Goal: Task Accomplishment & Management: Manage account settings

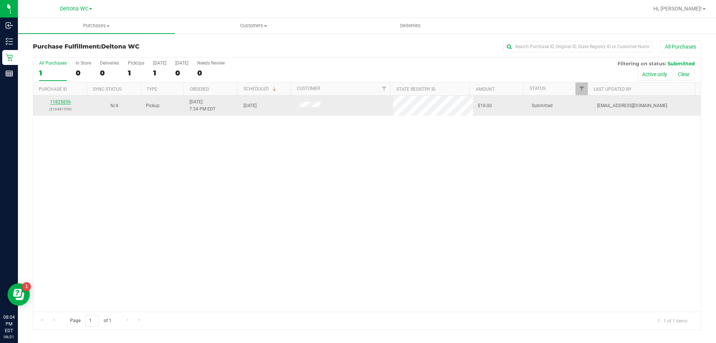
click at [67, 103] on link "11825836" at bounding box center [60, 101] width 21 height 5
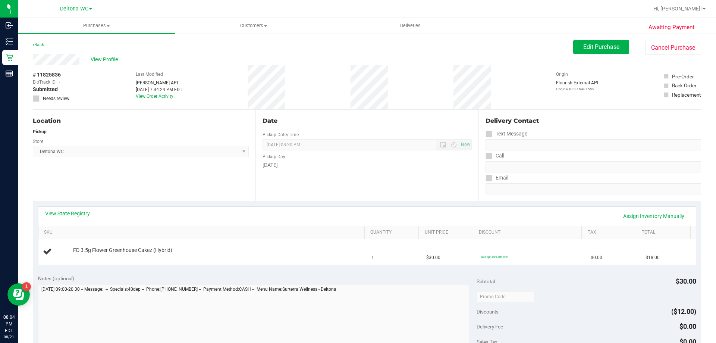
click at [237, 207] on div "View State Registry Assign Inventory Manually" at bounding box center [367, 216] width 658 height 19
click at [386, 212] on div "View State Registry Assign Inventory Manually" at bounding box center [367, 216] width 644 height 13
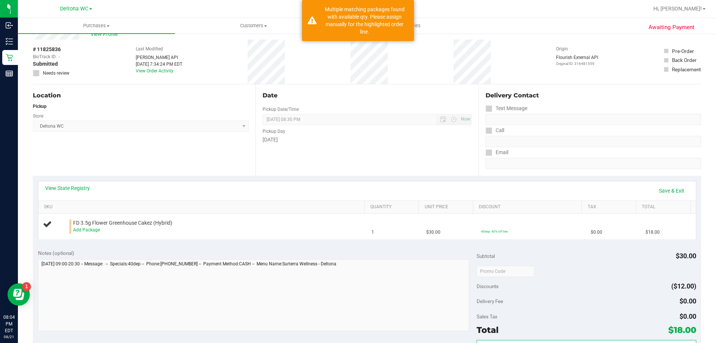
scroll to position [37, 0]
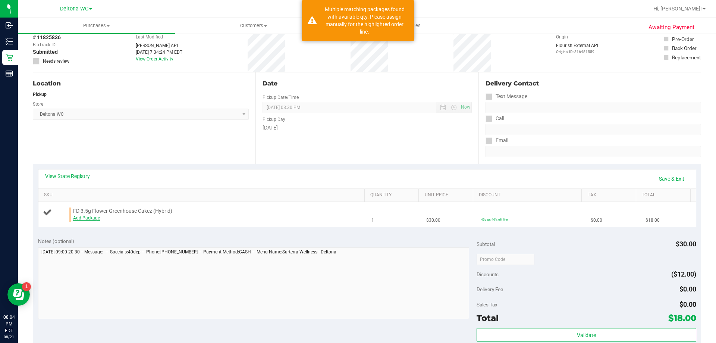
click at [94, 217] on link "Add Package" at bounding box center [86, 217] width 27 height 5
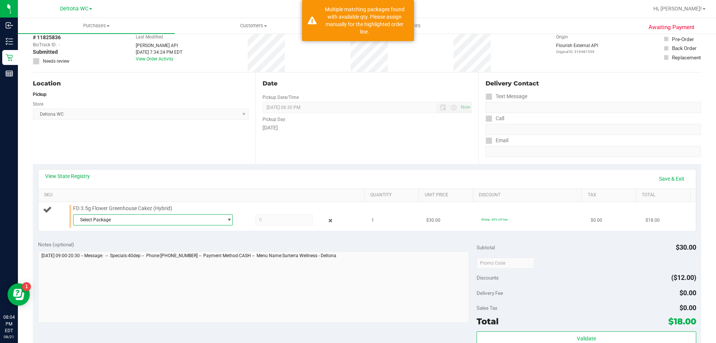
click at [107, 217] on span "Select Package" at bounding box center [148, 219] width 150 height 10
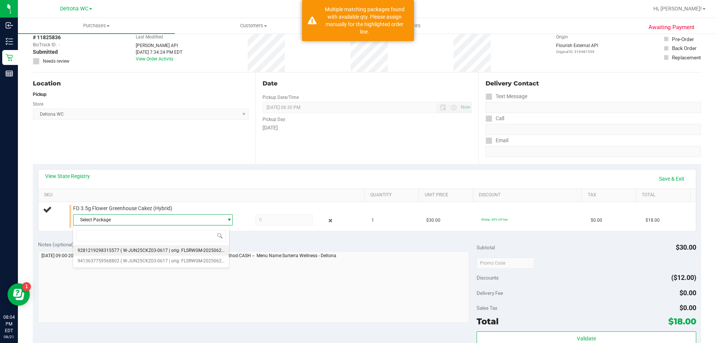
click at [193, 250] on span "( W-JUN25CKZ03-0617 | orig: FLSRWGM-20250623-919 )" at bounding box center [177, 250] width 115 height 5
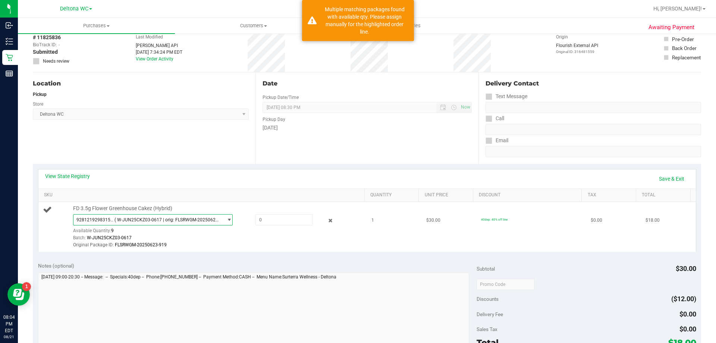
click at [223, 216] on span "select" at bounding box center [227, 219] width 9 height 10
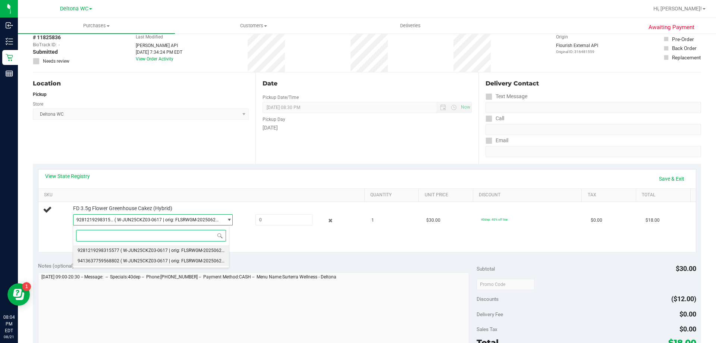
click at [160, 256] on li "9413637759568802 ( W-JUN25CKZ03-0617 | orig: FLSRWGM-20250623-863 )" at bounding box center [151, 261] width 156 height 10
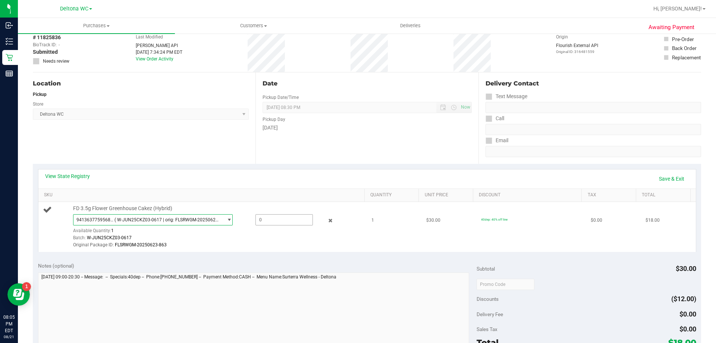
click at [260, 220] on span at bounding box center [284, 219] width 57 height 11
type input "1"
type input "1.0000"
click at [261, 235] on div "Batch: W-JUN25CKZ03-0617" at bounding box center [217, 237] width 288 height 7
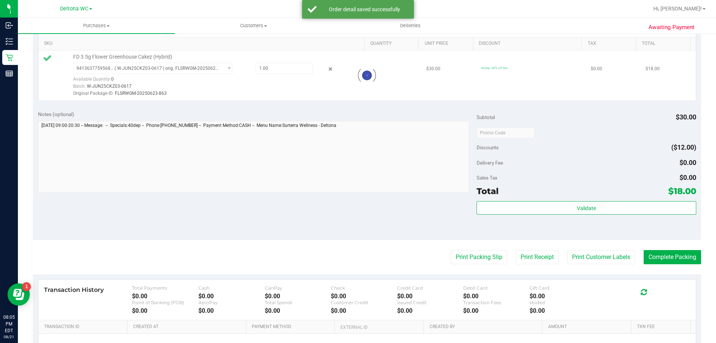
scroll to position [224, 0]
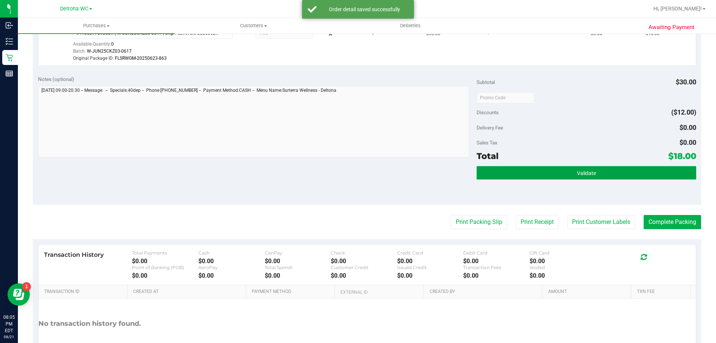
click at [607, 178] on button "Validate" at bounding box center [586, 172] width 219 height 13
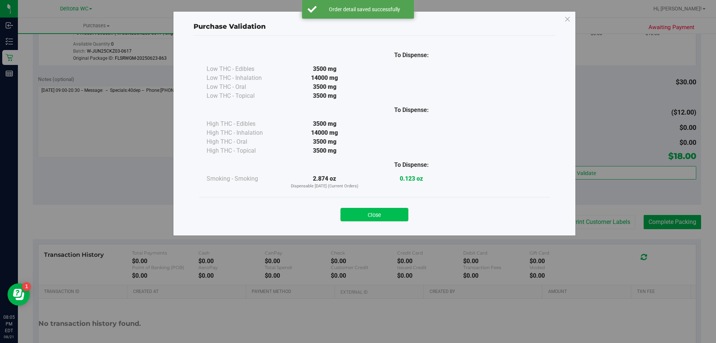
click at [363, 212] on button "Close" at bounding box center [375, 214] width 68 height 13
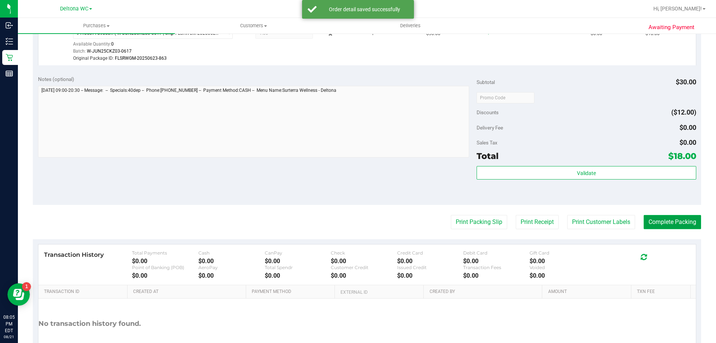
click at [654, 218] on button "Complete Packing" at bounding box center [672, 222] width 57 height 14
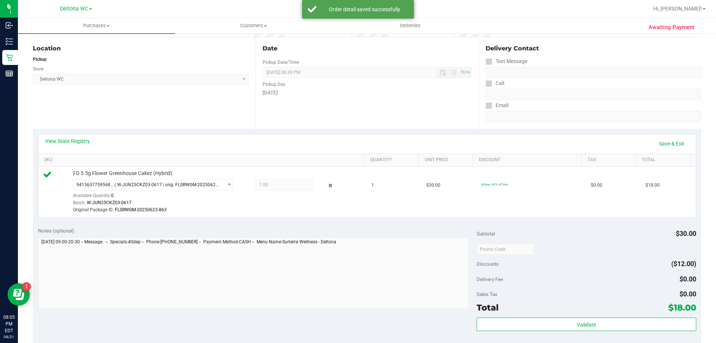
scroll to position [0, 0]
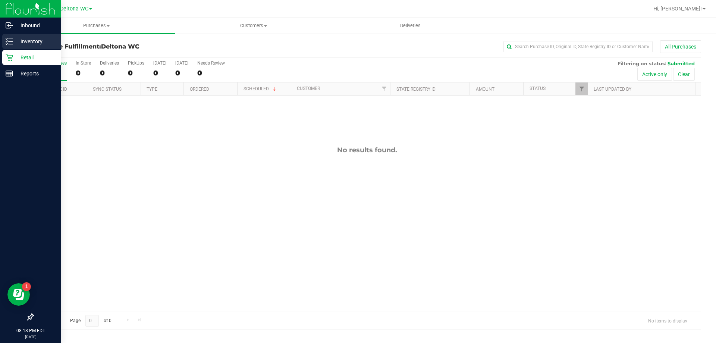
click at [16, 42] on p "Inventory" at bounding box center [35, 41] width 45 height 9
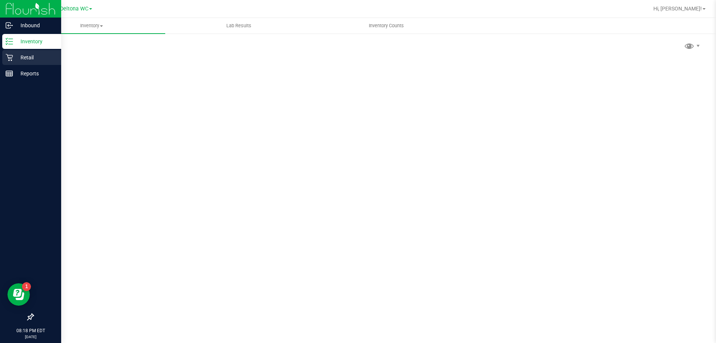
click at [18, 60] on p "Retail" at bounding box center [35, 57] width 45 height 9
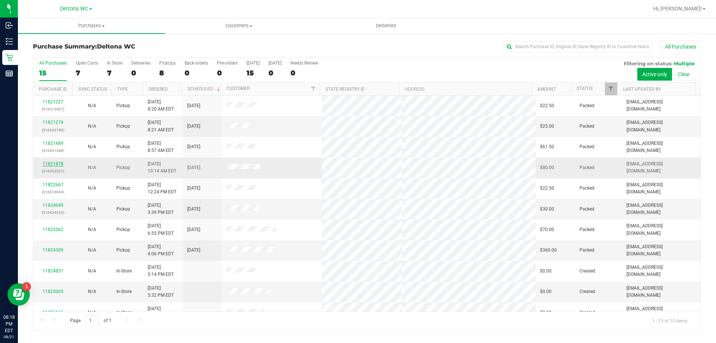
click at [58, 164] on link "11821878" at bounding box center [53, 163] width 21 height 5
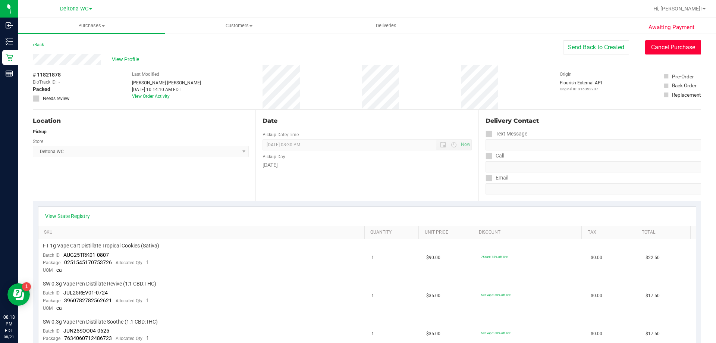
click at [661, 48] on button "Cancel Purchase" at bounding box center [673, 47] width 56 height 14
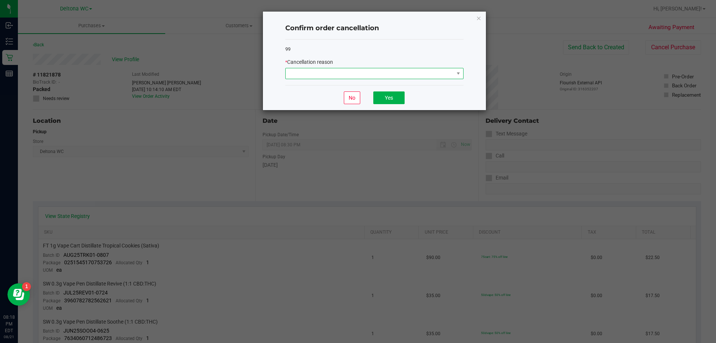
click at [410, 72] on span at bounding box center [370, 73] width 168 height 10
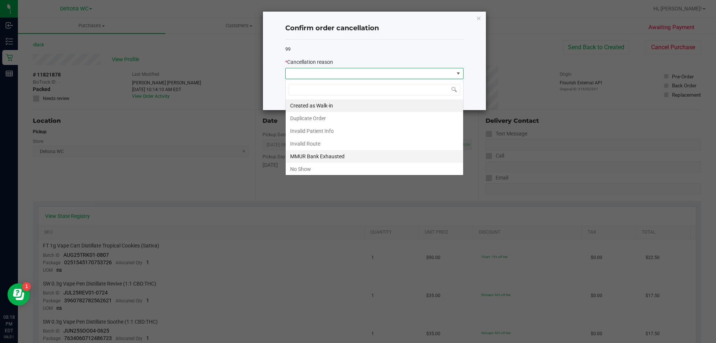
scroll to position [11, 178]
click at [325, 172] on li "No Show" at bounding box center [375, 169] width 178 height 13
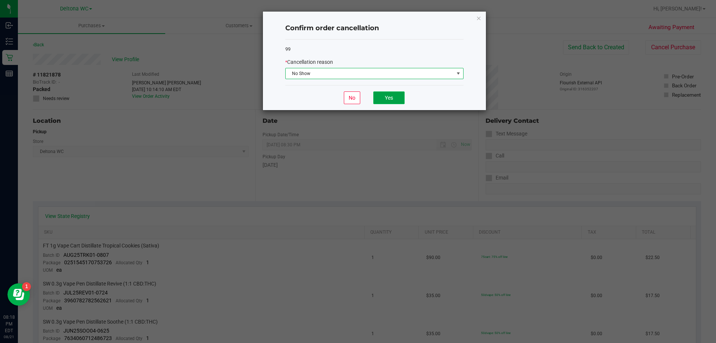
click at [376, 93] on button "Yes" at bounding box center [388, 97] width 31 height 13
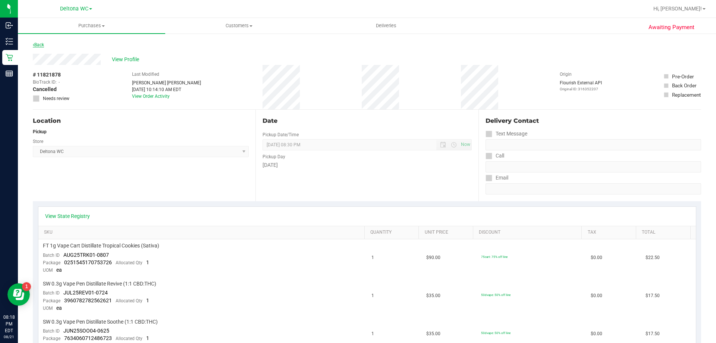
click at [37, 44] on link "Back" at bounding box center [38, 44] width 11 height 5
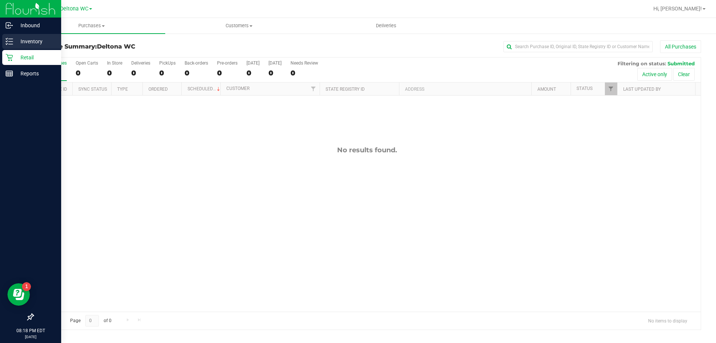
click at [12, 46] on div "Inventory" at bounding box center [31, 41] width 59 height 15
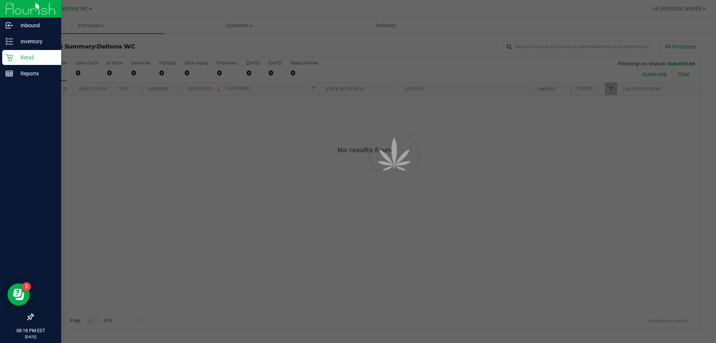
click at [15, 60] on p "Retail" at bounding box center [35, 57] width 45 height 9
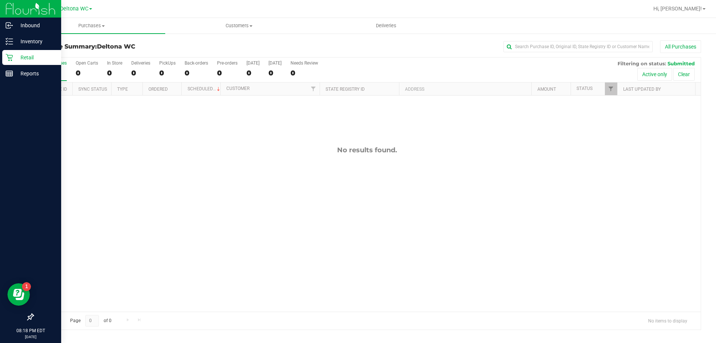
click at [26, 55] on p "Retail" at bounding box center [35, 57] width 45 height 9
click at [35, 41] on p "Inventory" at bounding box center [35, 41] width 45 height 9
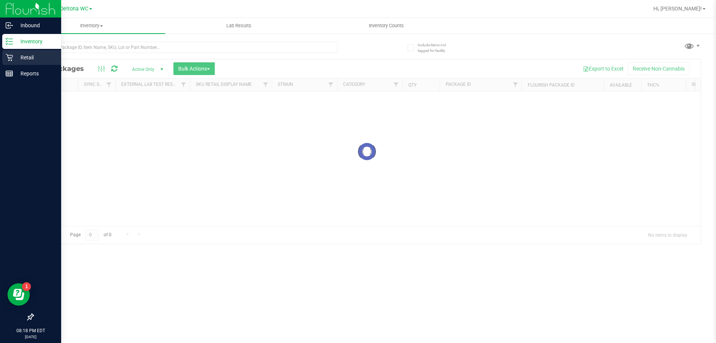
click at [34, 54] on p "Retail" at bounding box center [35, 57] width 45 height 9
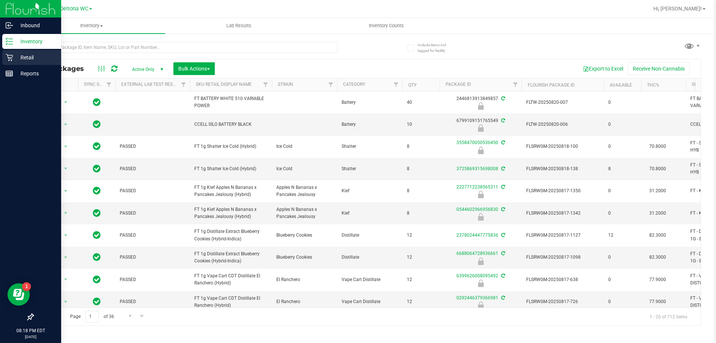
click at [35, 61] on p "Retail" at bounding box center [35, 57] width 45 height 9
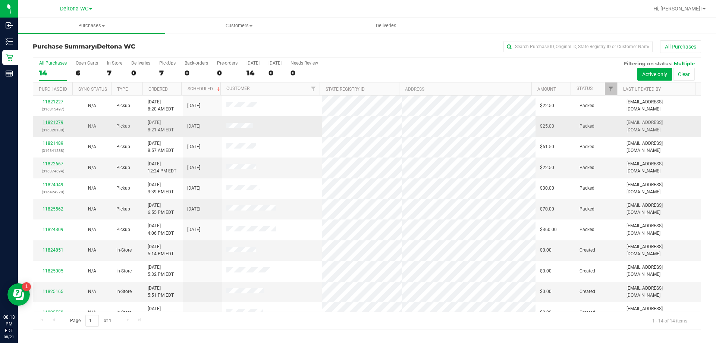
click at [60, 123] on link "11821279" at bounding box center [53, 122] width 21 height 5
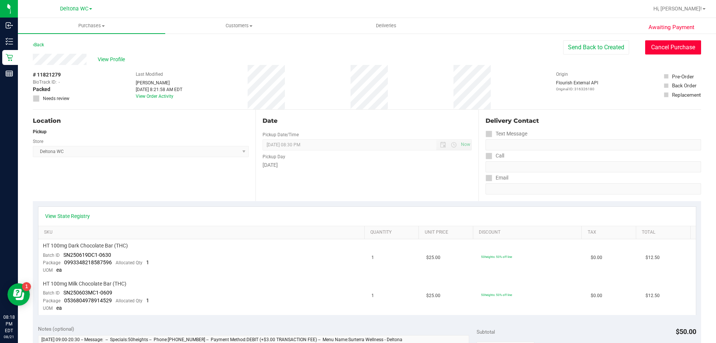
click at [668, 47] on button "Cancel Purchase" at bounding box center [673, 47] width 56 height 14
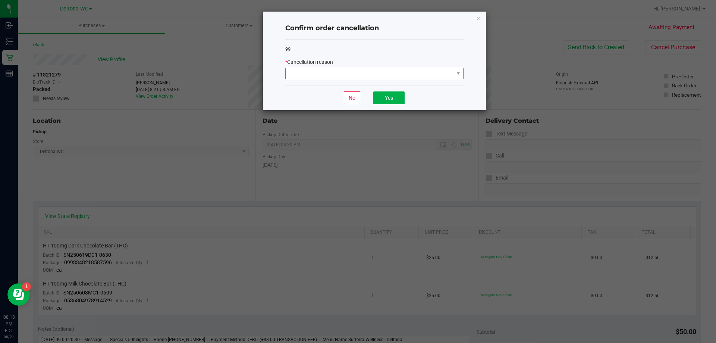
click at [344, 72] on span at bounding box center [370, 73] width 168 height 10
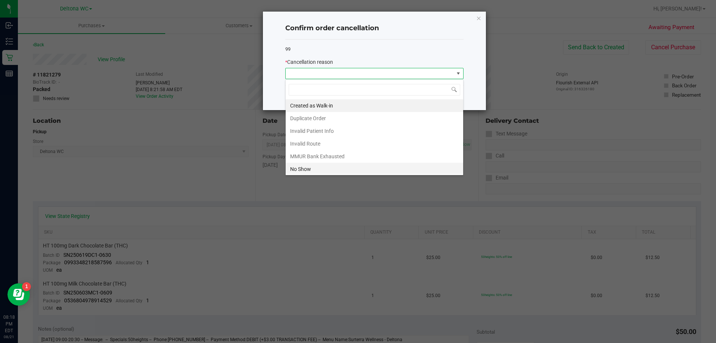
scroll to position [11, 178]
click at [336, 167] on li "No Show" at bounding box center [375, 169] width 178 height 13
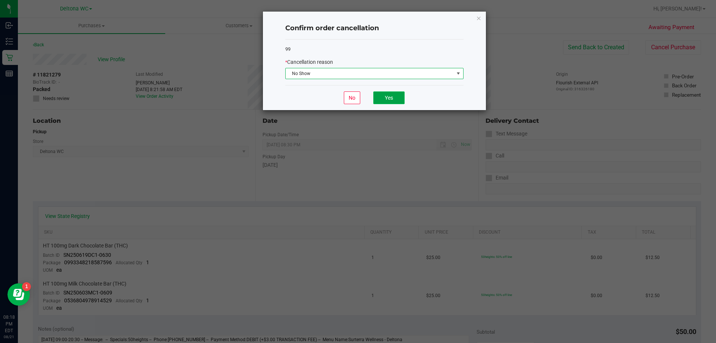
click at [394, 97] on button "Yes" at bounding box center [388, 97] width 31 height 13
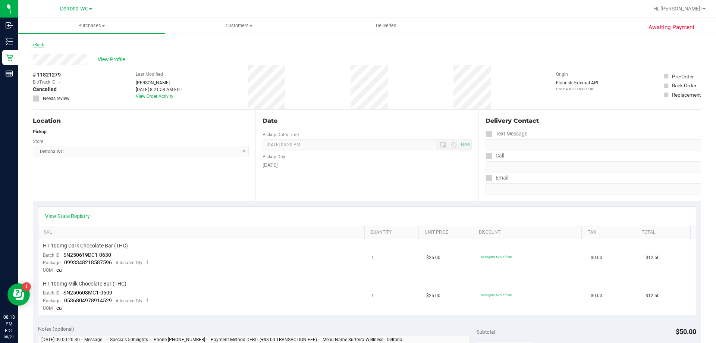
click at [43, 46] on link "Back" at bounding box center [38, 44] width 11 height 5
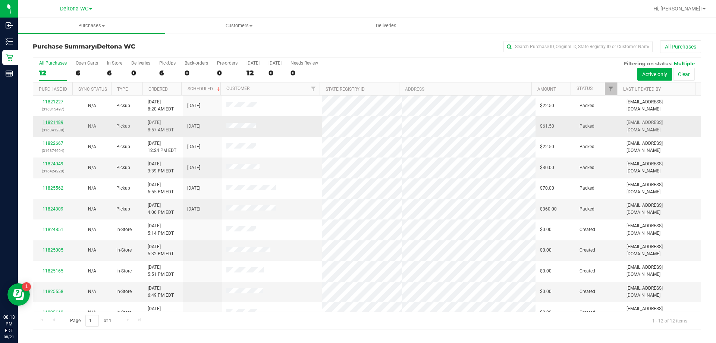
click at [57, 123] on link "11821489" at bounding box center [53, 122] width 21 height 5
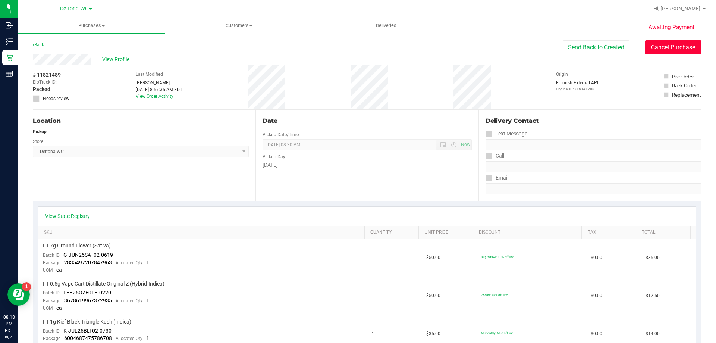
click at [645, 46] on button "Cancel Purchase" at bounding box center [673, 47] width 56 height 14
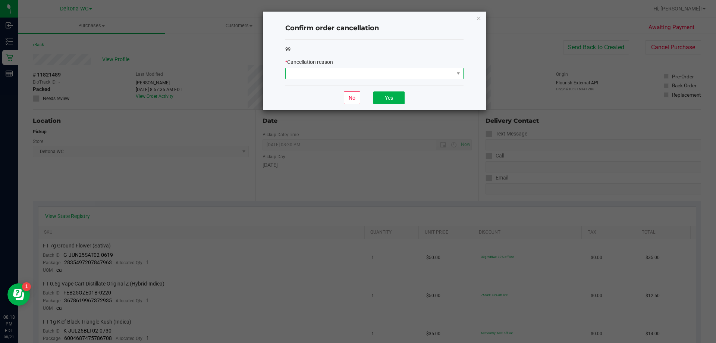
click at [350, 70] on span at bounding box center [370, 73] width 168 height 10
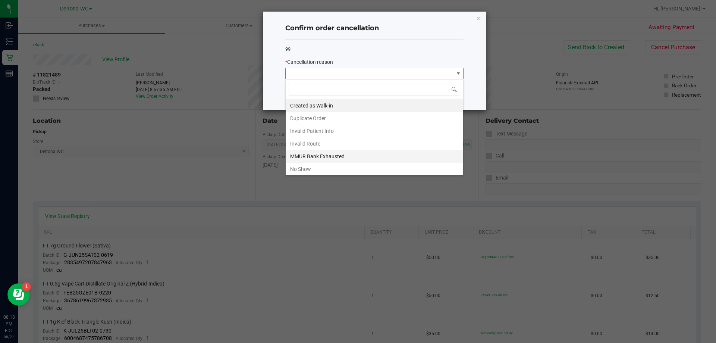
scroll to position [11, 178]
click at [346, 166] on li "No Show" at bounding box center [375, 169] width 178 height 13
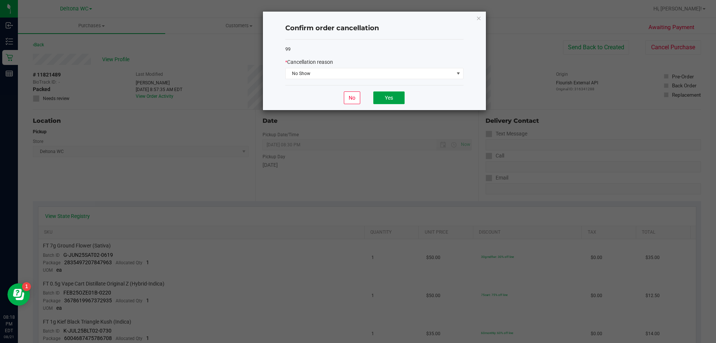
drag, startPoint x: 402, startPoint y: 100, endPoint x: 232, endPoint y: 73, distance: 172.3
click at [402, 100] on button "Yes" at bounding box center [388, 97] width 31 height 13
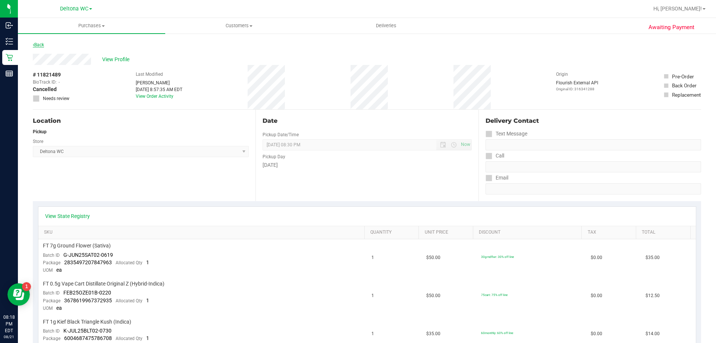
click at [40, 47] on link "Back" at bounding box center [38, 44] width 11 height 5
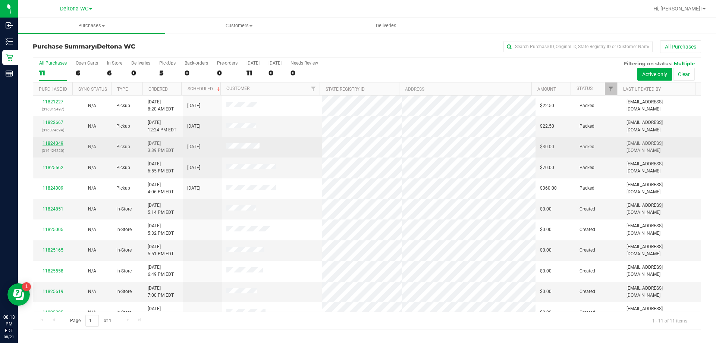
click at [54, 141] on link "11824049" at bounding box center [53, 143] width 21 height 5
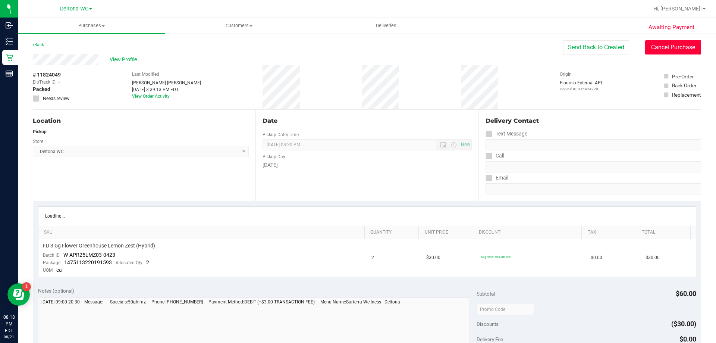
click at [649, 49] on button "Cancel Purchase" at bounding box center [673, 47] width 56 height 14
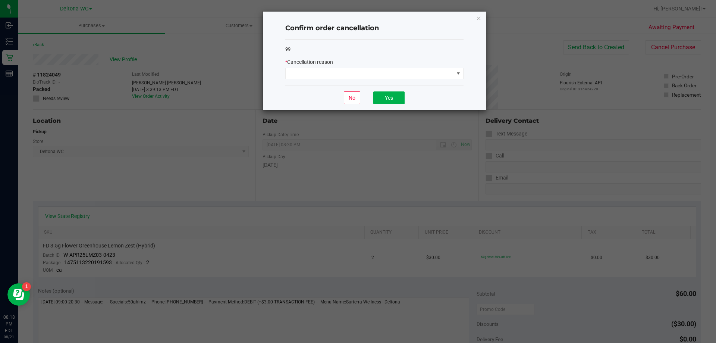
click at [391, 67] on div "* Cancellation reason" at bounding box center [374, 68] width 178 height 21
click at [385, 71] on span at bounding box center [370, 73] width 168 height 10
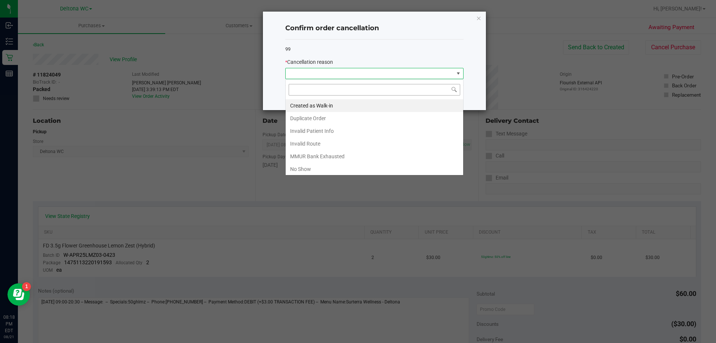
scroll to position [11, 178]
click at [374, 168] on li "No Show" at bounding box center [375, 169] width 178 height 13
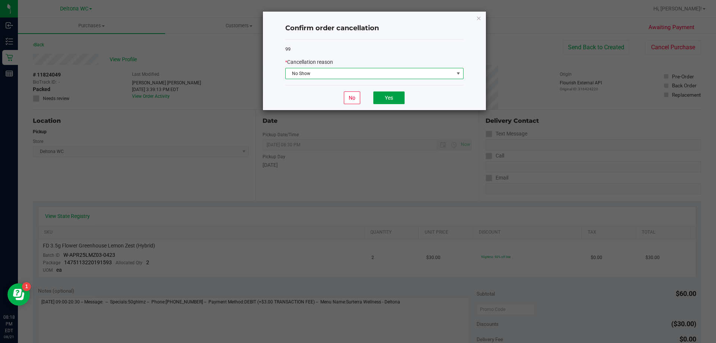
click at [398, 97] on button "Yes" at bounding box center [388, 97] width 31 height 13
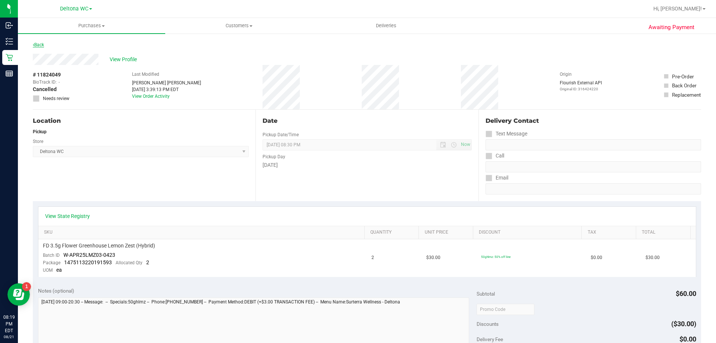
click at [33, 44] on icon at bounding box center [33, 45] width 1 height 4
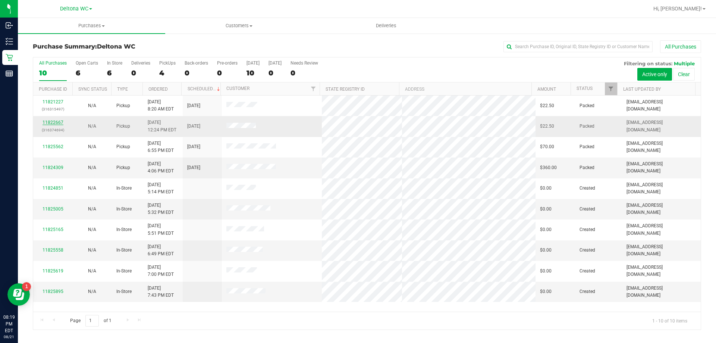
click at [49, 124] on link "11822667" at bounding box center [53, 122] width 21 height 5
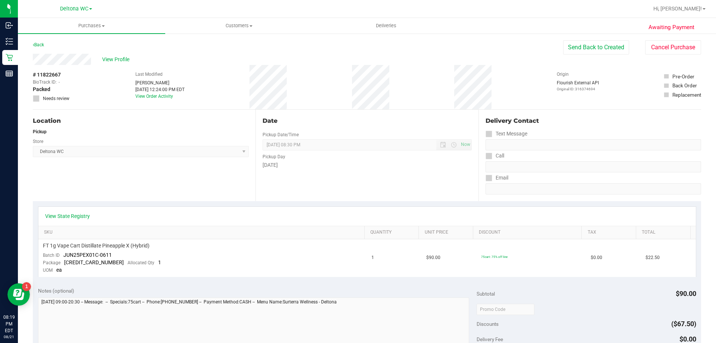
click at [696, 43] on div "Awaiting Payment Back Send Back to Created Cancel Purchase View Profile # 11822…" at bounding box center [367, 319] width 698 height 572
click at [683, 44] on button "Cancel Purchase" at bounding box center [673, 47] width 56 height 14
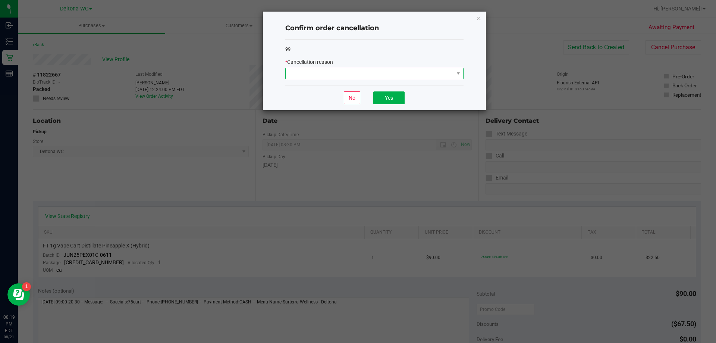
click at [444, 75] on span at bounding box center [370, 73] width 168 height 10
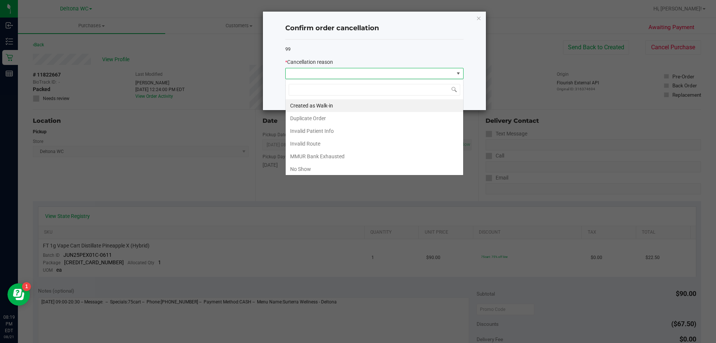
scroll to position [11, 178]
click at [297, 169] on li "No Show" at bounding box center [375, 169] width 178 height 13
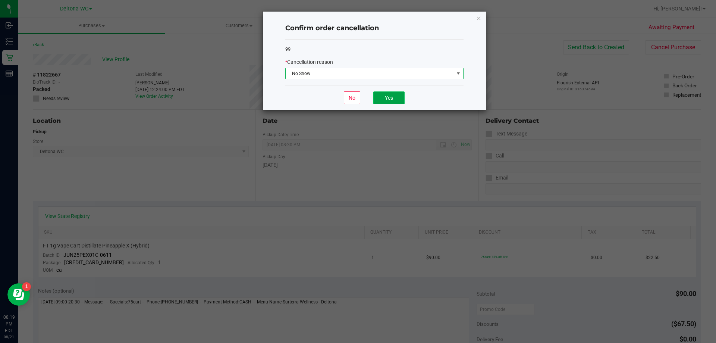
click at [378, 97] on button "Yes" at bounding box center [388, 97] width 31 height 13
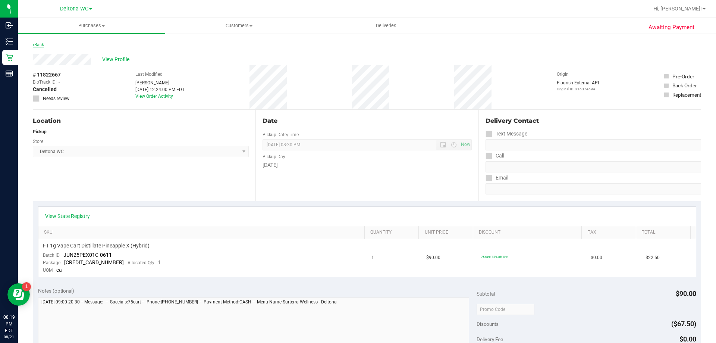
click at [43, 45] on link "Back" at bounding box center [38, 44] width 11 height 5
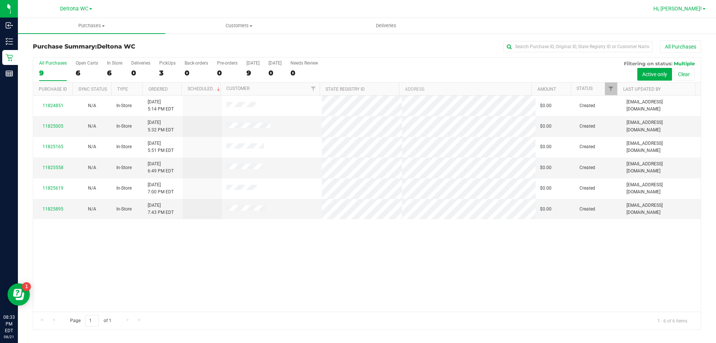
click at [694, 9] on span "Hi, [PERSON_NAME]!" at bounding box center [678, 9] width 48 height 6
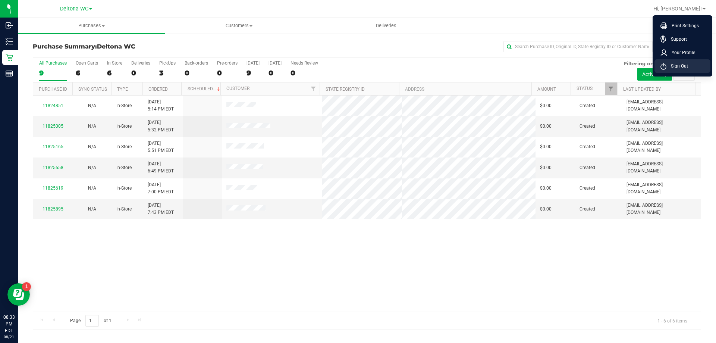
click at [675, 68] on span "Sign Out" at bounding box center [678, 65] width 22 height 7
